Goal: Information Seeking & Learning: Learn about a topic

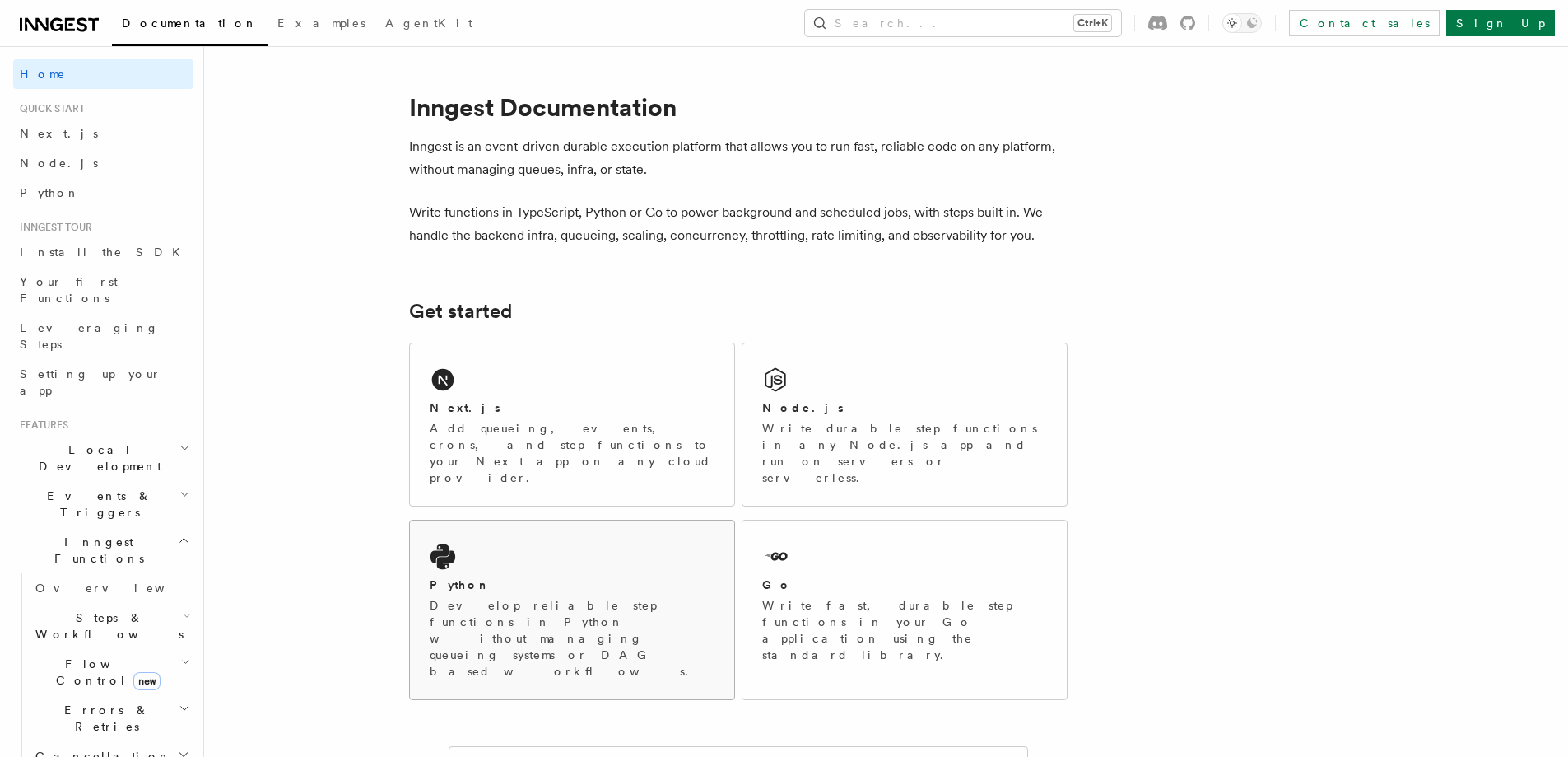
click at [442, 544] on icon at bounding box center [442, 557] width 25 height 25
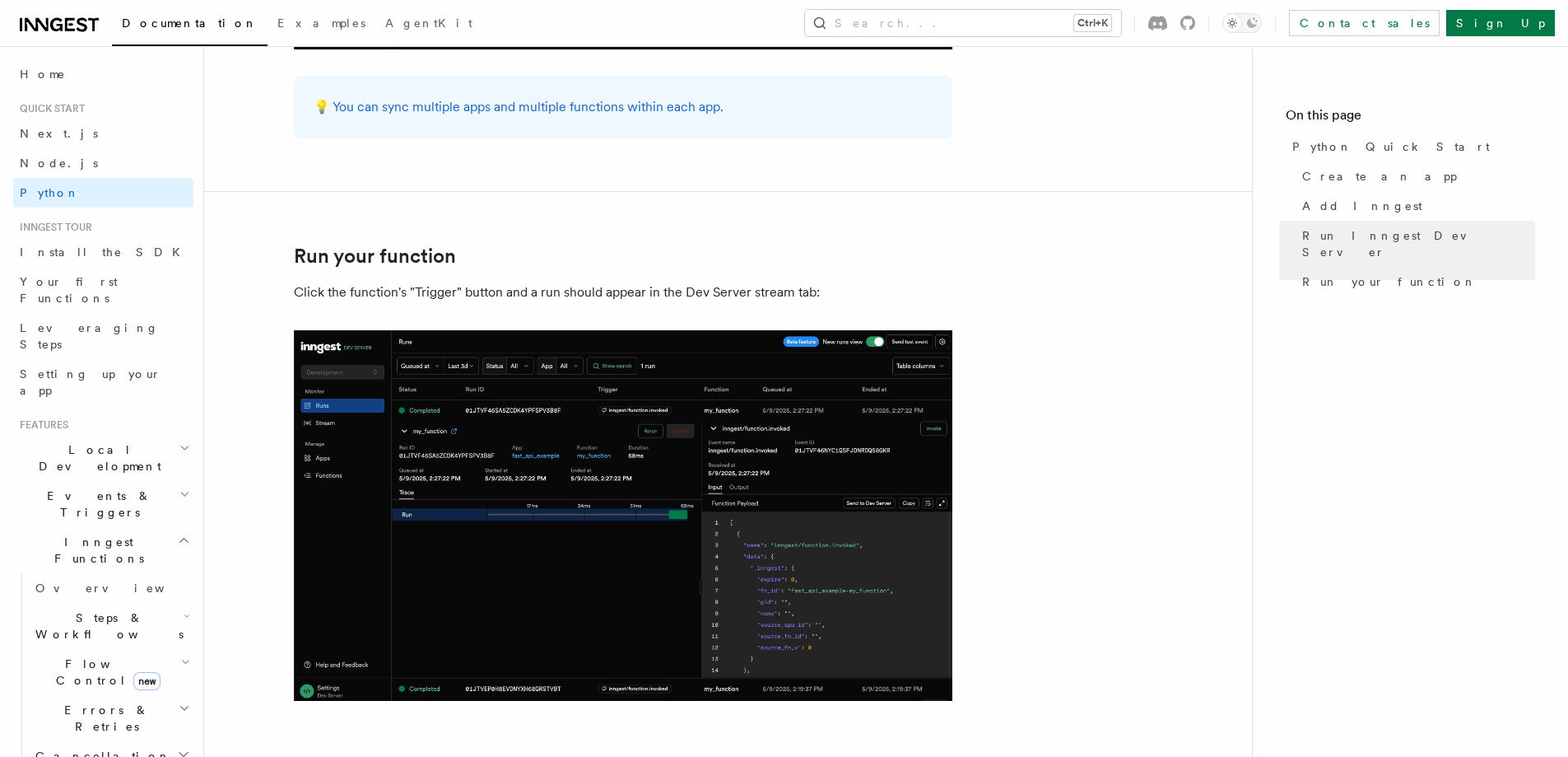
scroll to position [3407, 0]
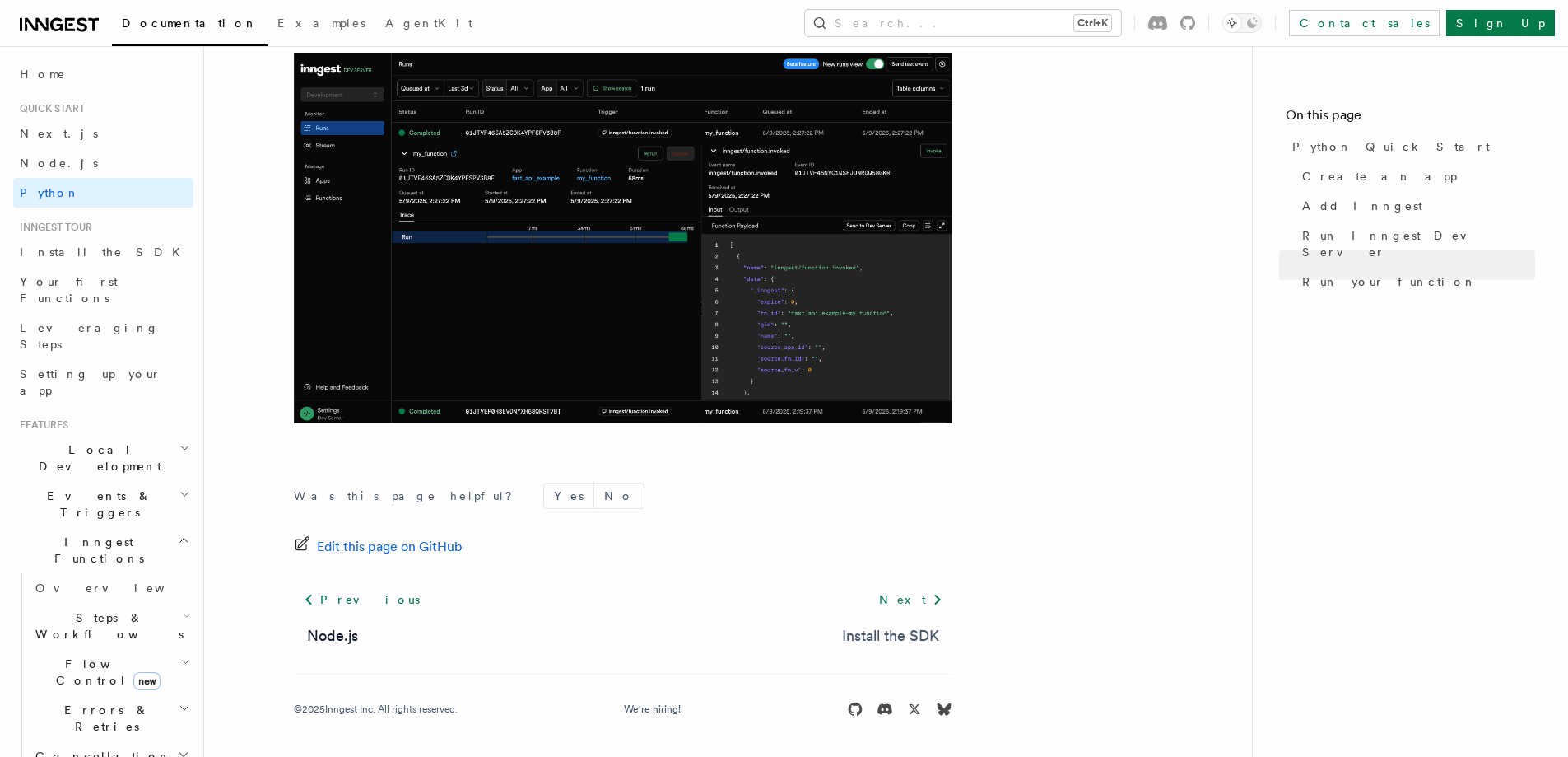
click at [908, 634] on link "Install the SDK" at bounding box center [890, 635] width 97 height 23
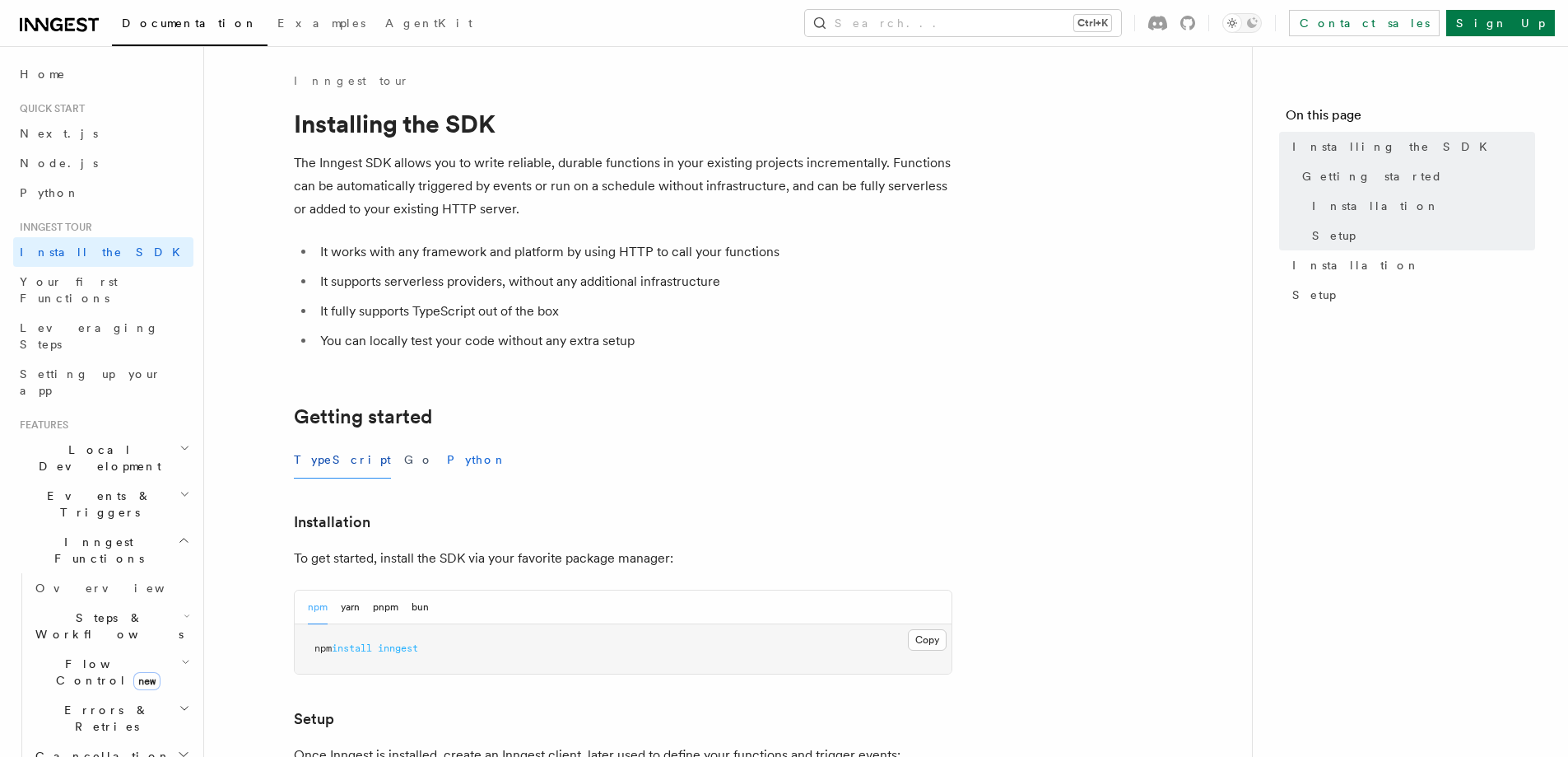
click at [447, 459] on button "Python" at bounding box center [477, 460] width 60 height 37
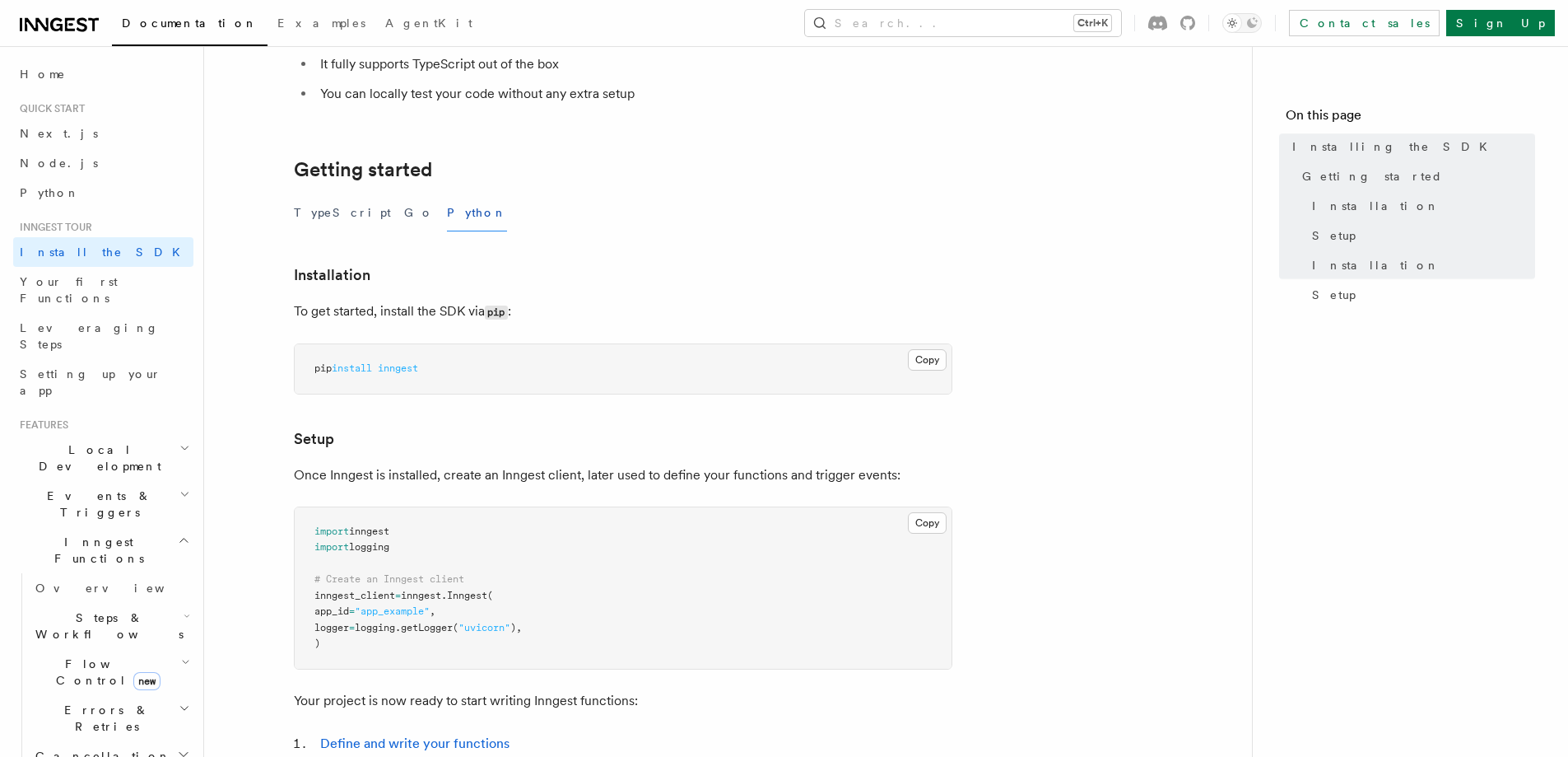
scroll to position [628, 0]
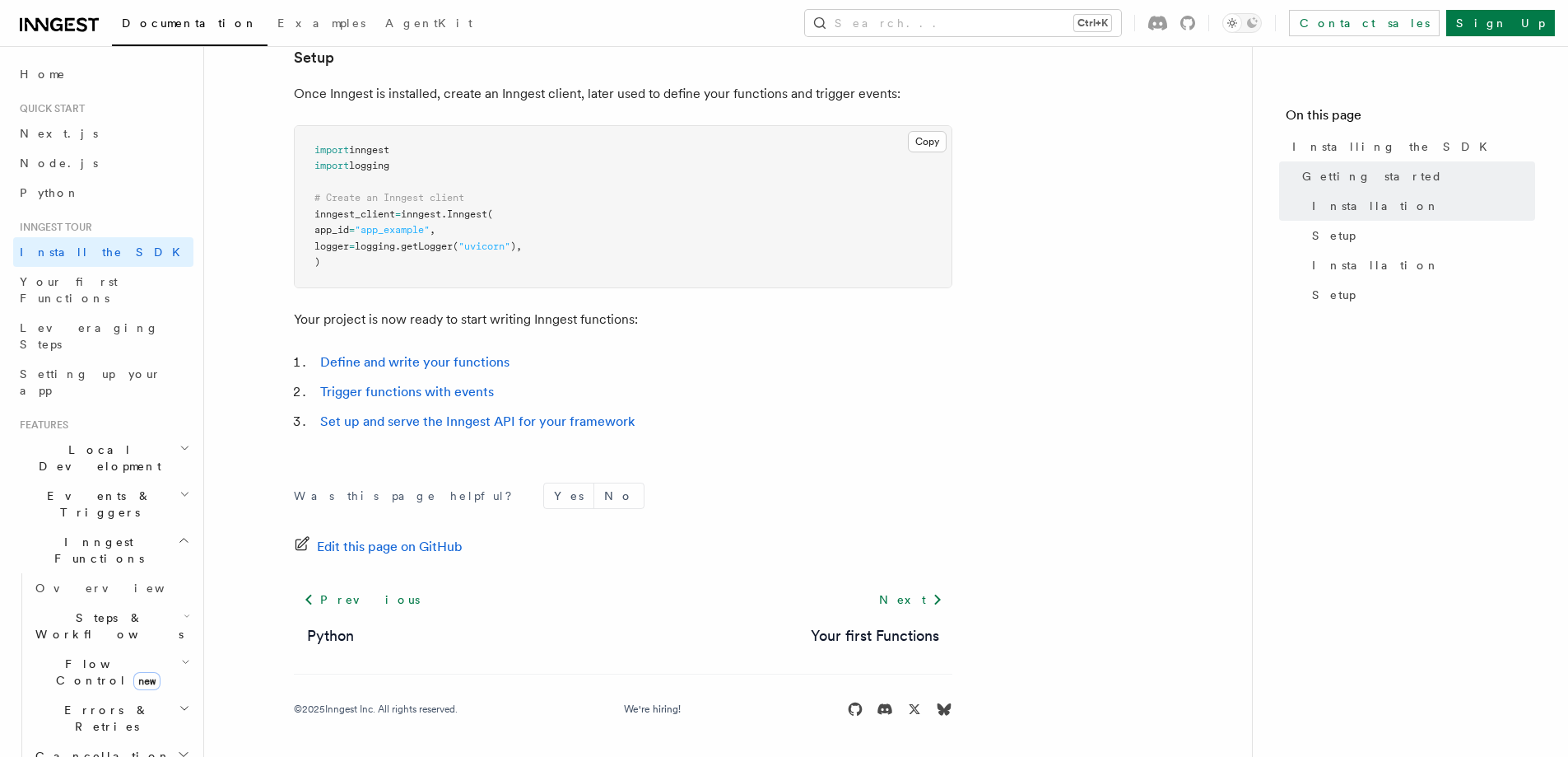
click at [62, 655] on span "Flow Control new" at bounding box center [105, 672] width 153 height 33
click at [73, 734] on span "Singleton" at bounding box center [97, 741] width 94 height 13
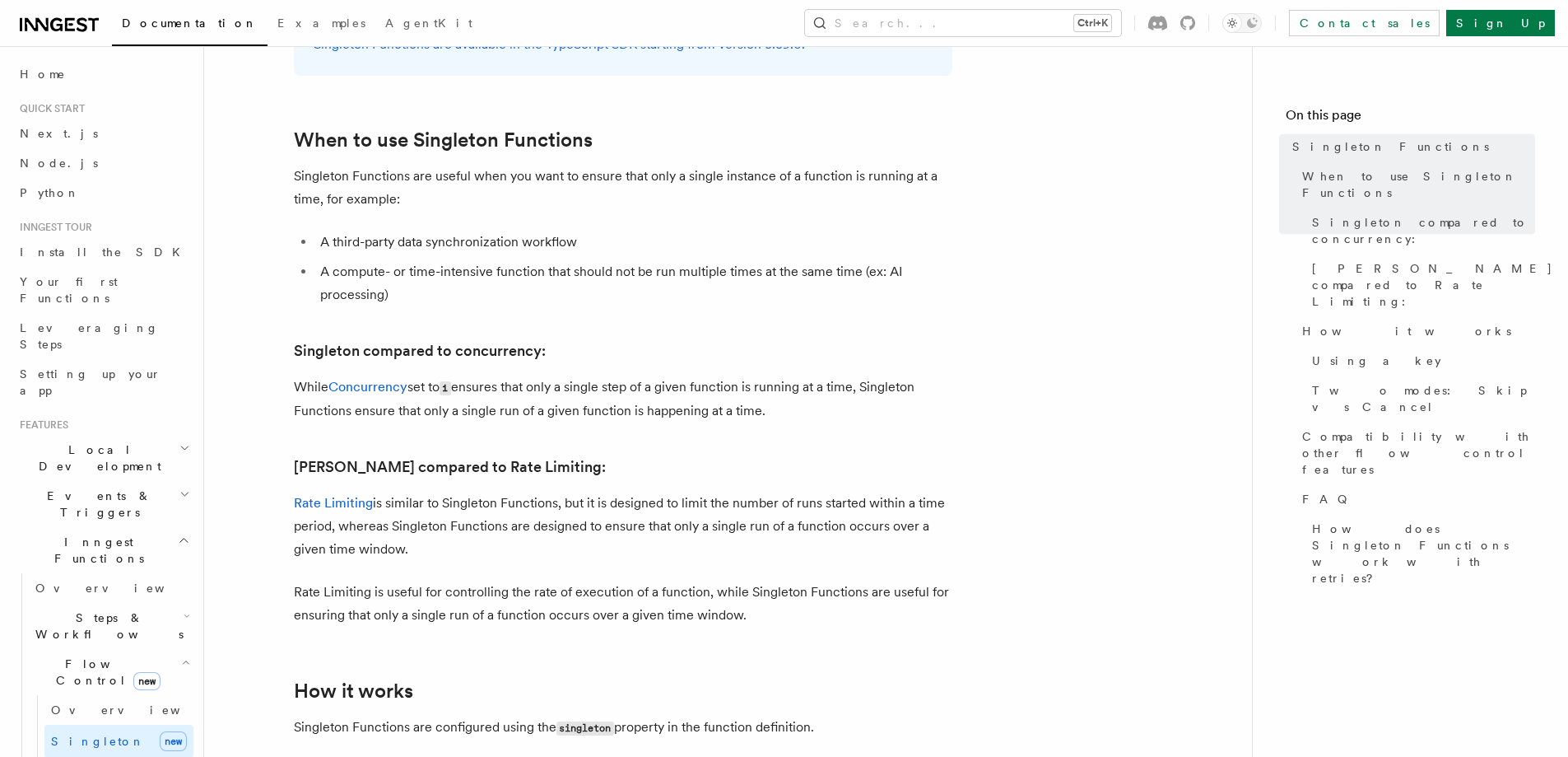
scroll to position [659, 0]
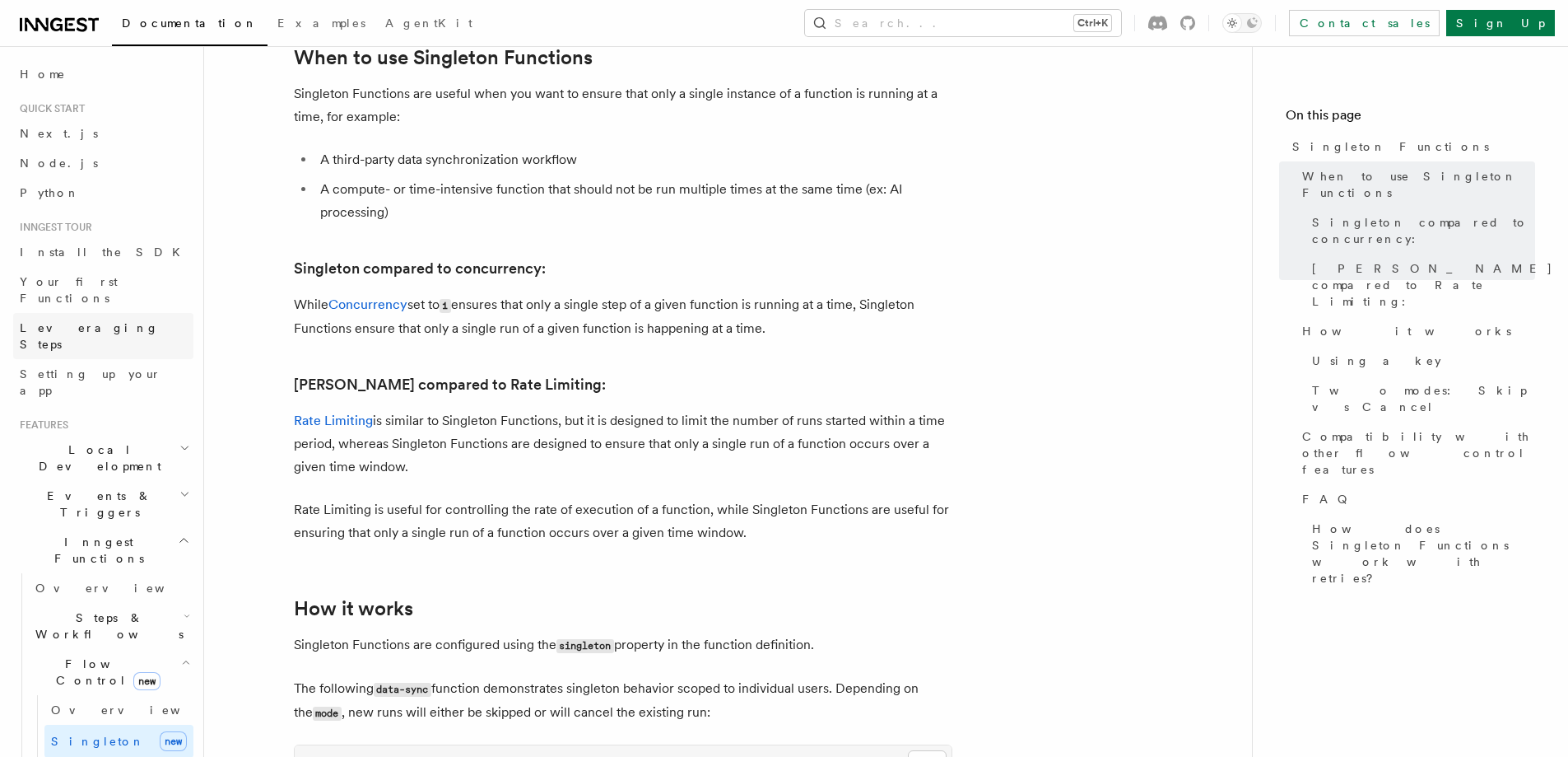
click at [82, 321] on span "Leveraging Steps" at bounding box center [89, 335] width 139 height 30
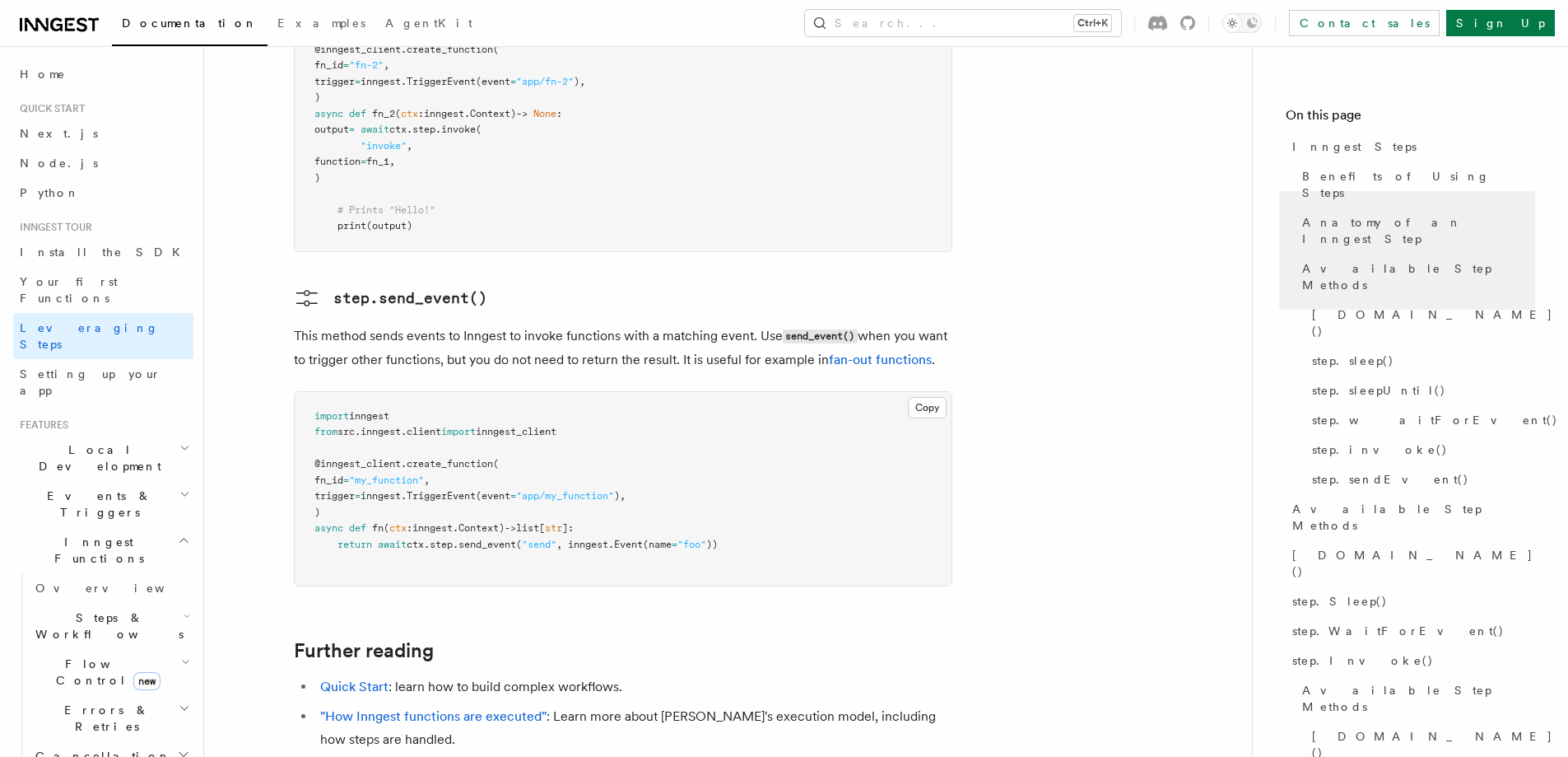
scroll to position [3623, 0]
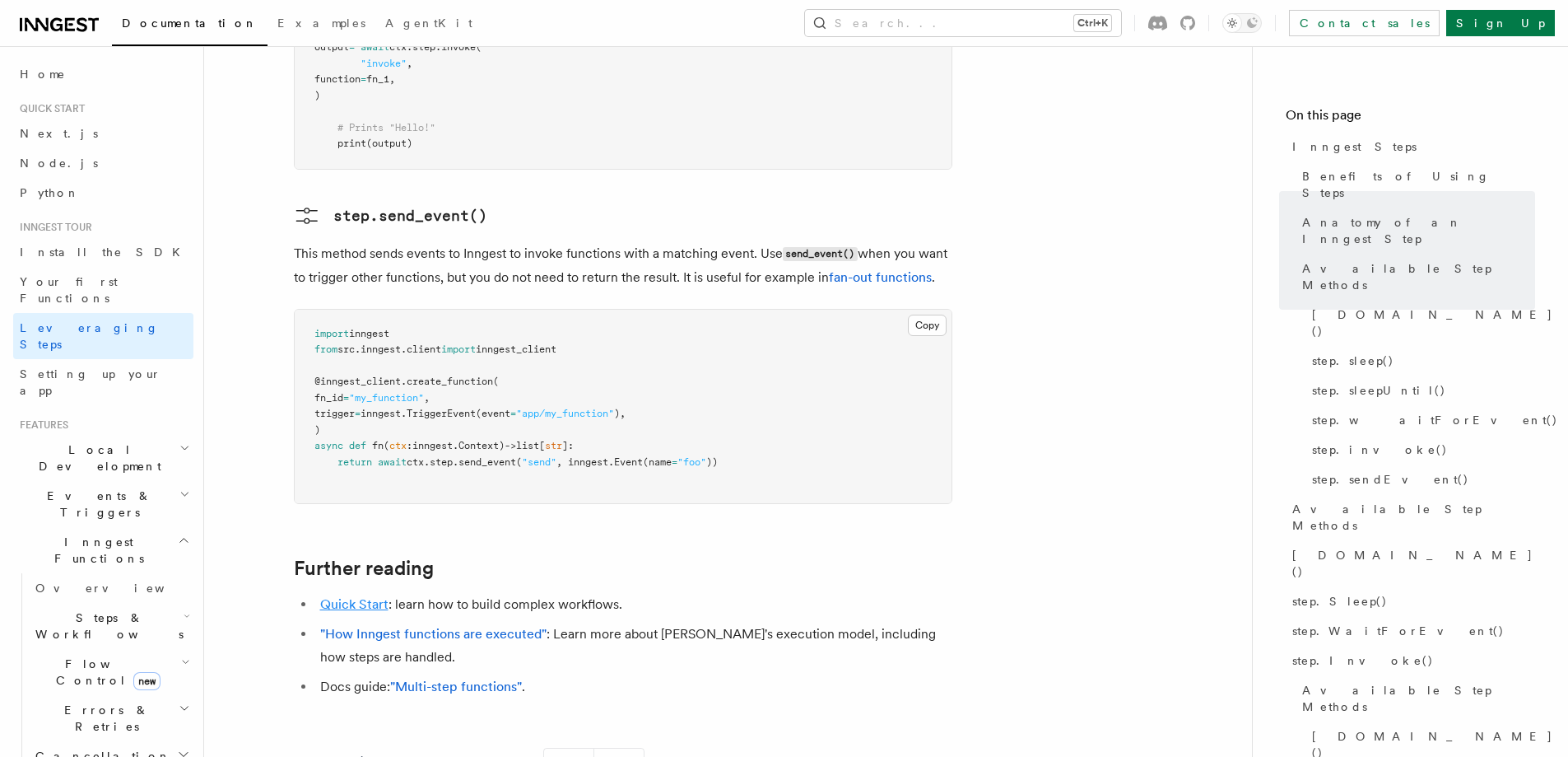
click at [338, 596] on link "Quick Start" at bounding box center [353, 603] width 68 height 15
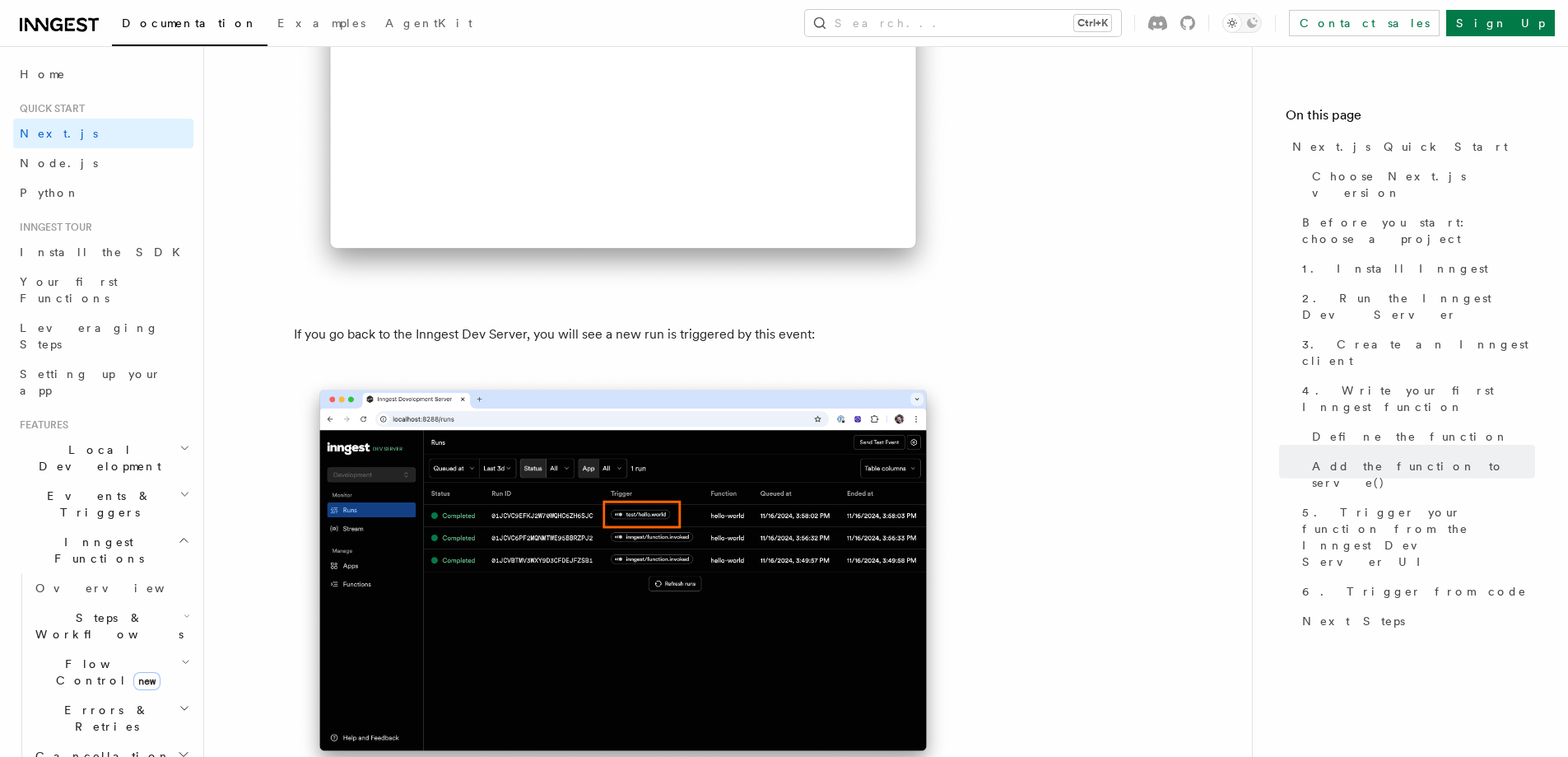
scroll to position [10045, 0]
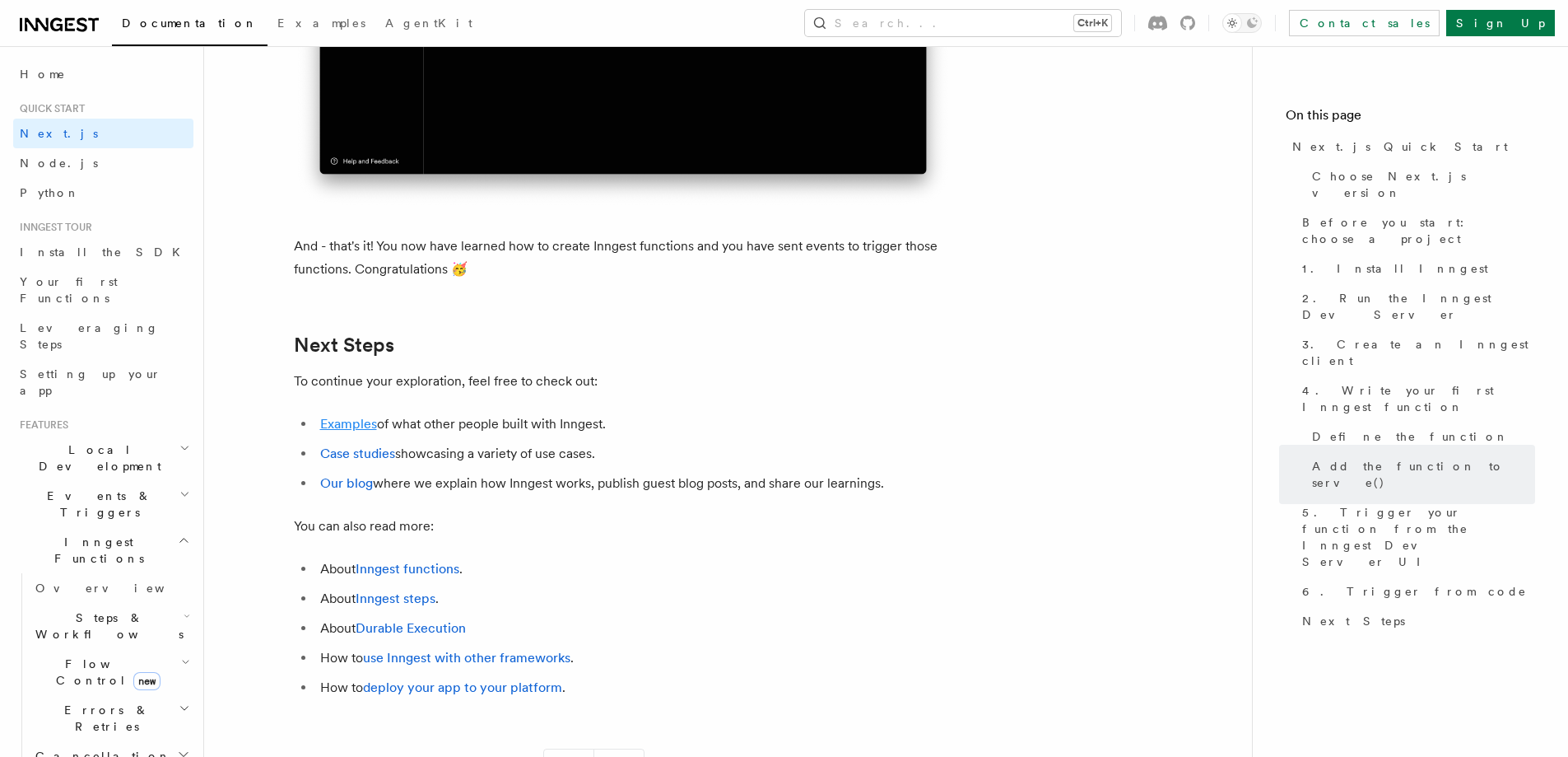
click at [343, 432] on link "Examples" at bounding box center [348, 423] width 57 height 15
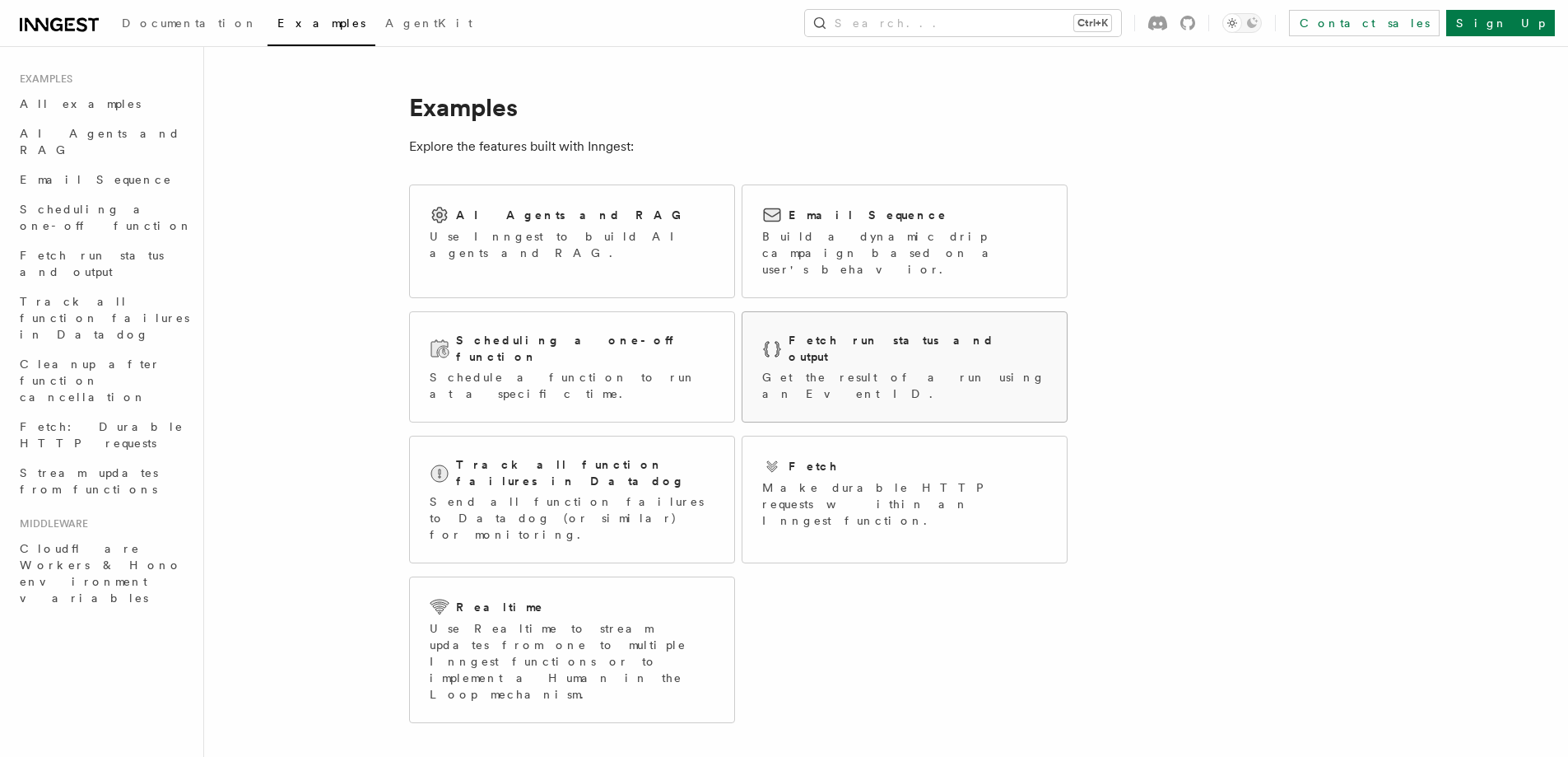
click at [863, 332] on h2 "Fetch run status and output" at bounding box center [918, 348] width 259 height 33
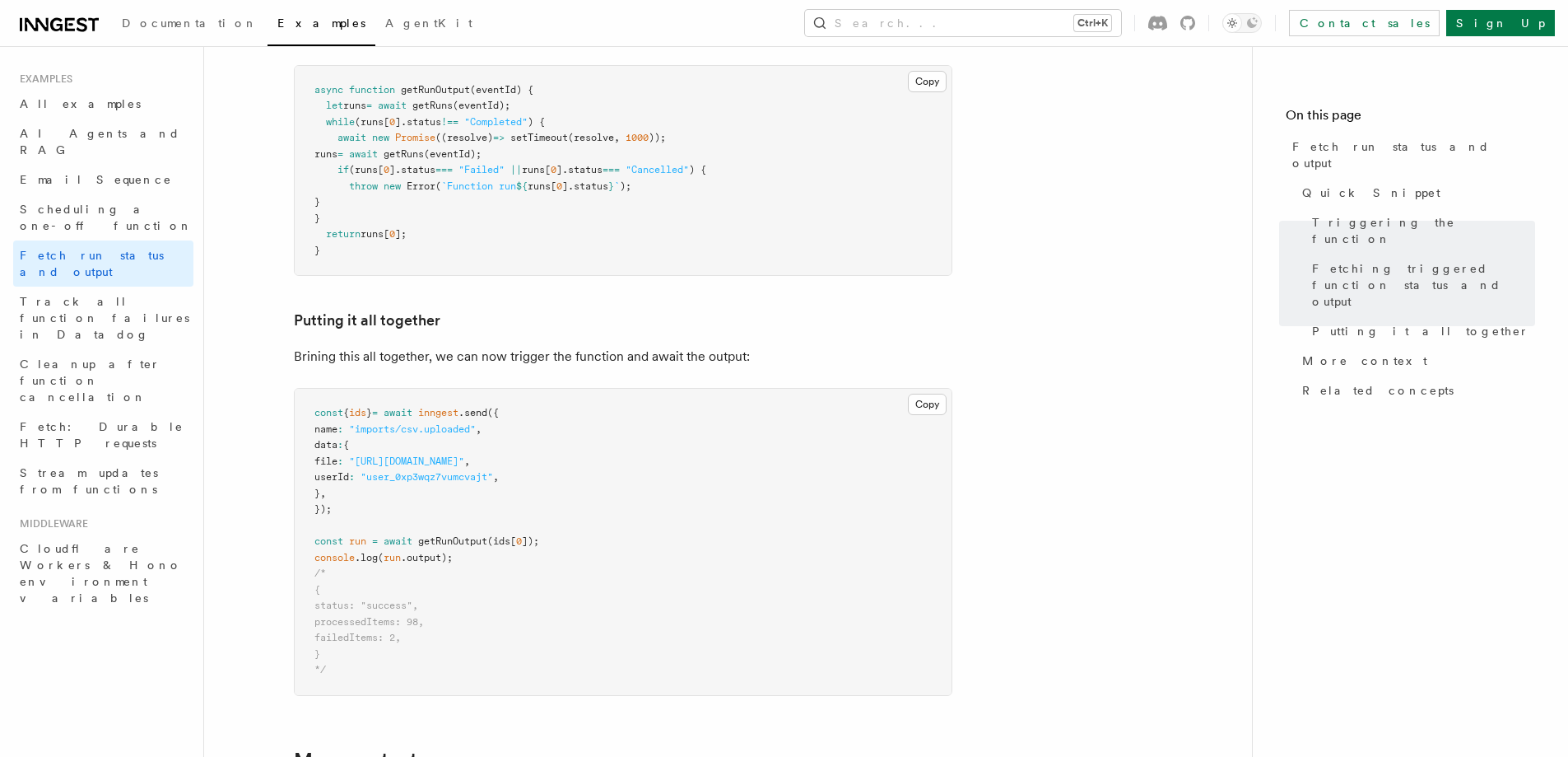
scroll to position [2470, 0]
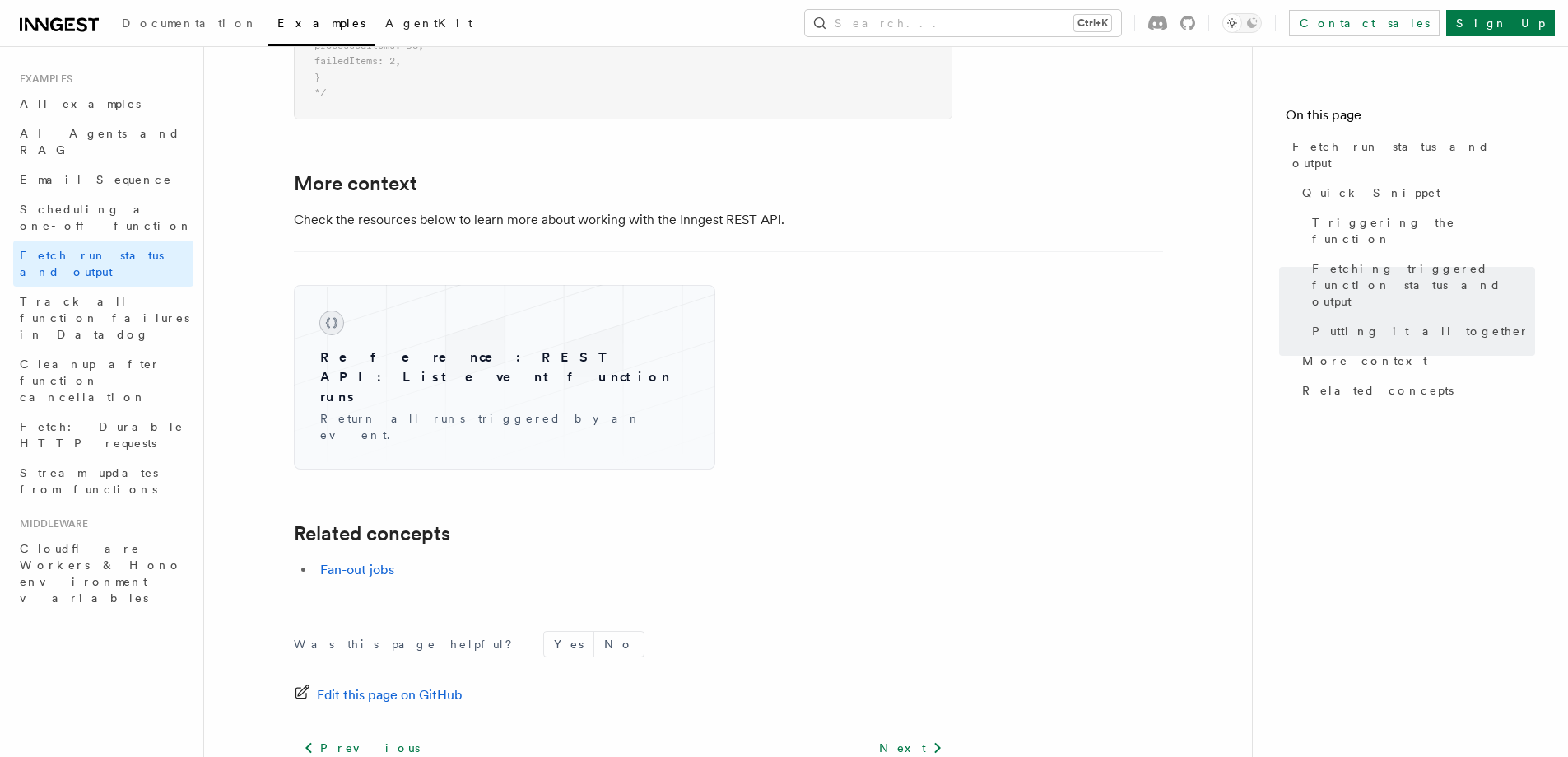
click at [385, 20] on span "AgentKit" at bounding box center [429, 23] width 87 height 13
click at [140, 30] on link "Documentation" at bounding box center [189, 24] width 155 height 39
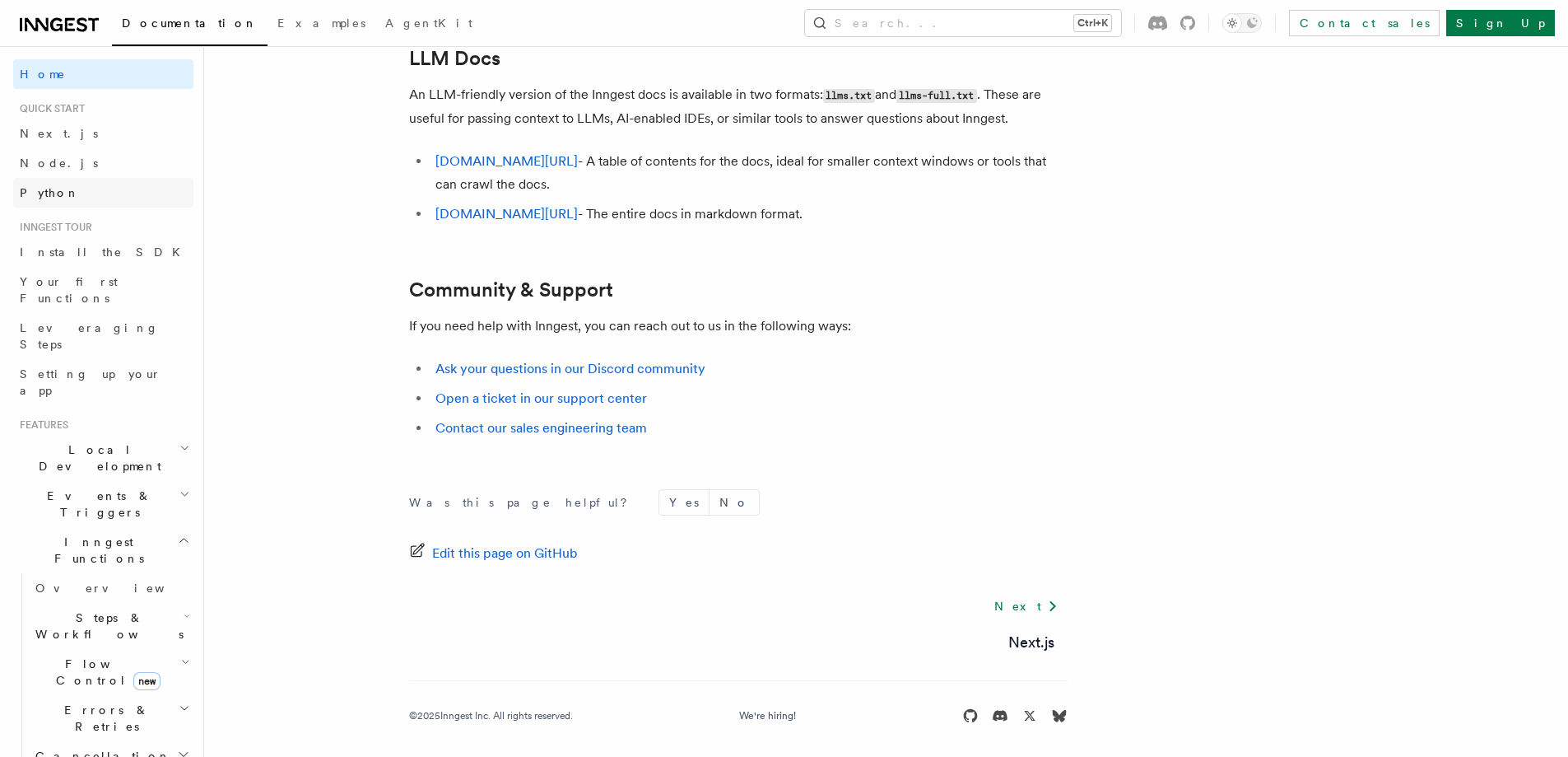
click at [47, 186] on span "Python" at bounding box center [50, 193] width 60 height 13
